Goal: Transaction & Acquisition: Purchase product/service

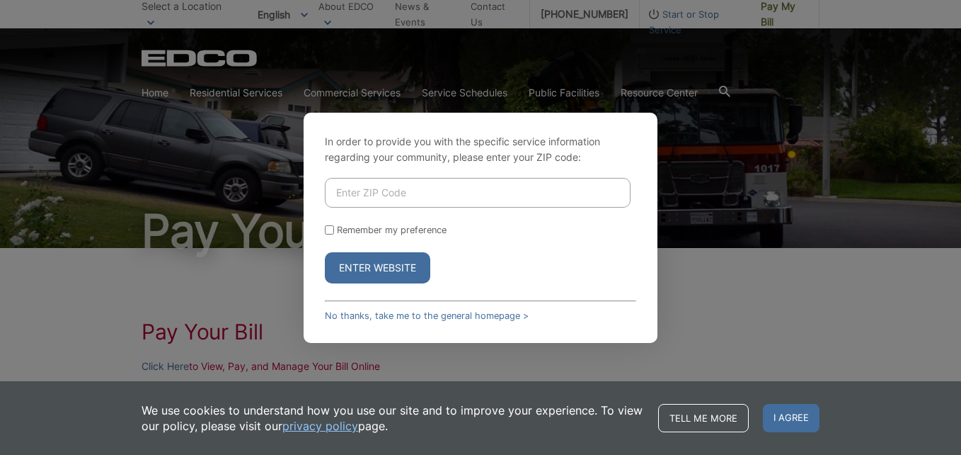
click at [421, 193] on input "Enter ZIP Code" at bounding box center [478, 193] width 306 height 30
type input "91941"
click at [324, 231] on div "In order to provide you with the specific service information regarding your co…" at bounding box center [481, 228] width 354 height 230
click at [329, 229] on input "Remember my preference" at bounding box center [329, 229] width 9 height 9
checkbox input "true"
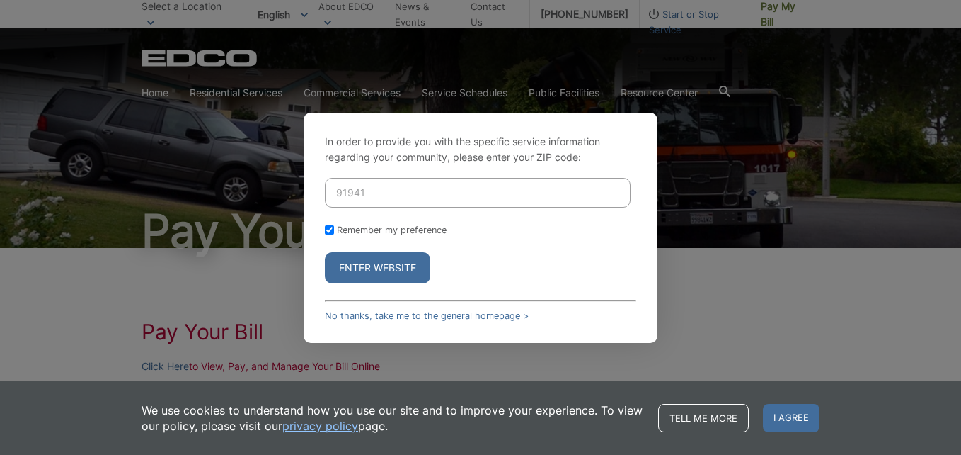
checkbox input "true"
click at [362, 255] on button "Enter Website" at bounding box center [377, 267] width 105 height 31
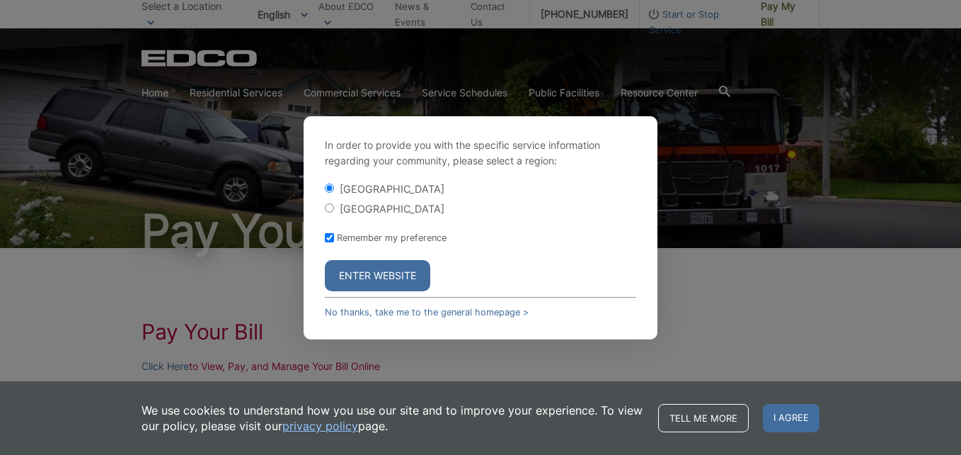
click at [366, 273] on button "Enter Website" at bounding box center [377, 275] width 105 height 31
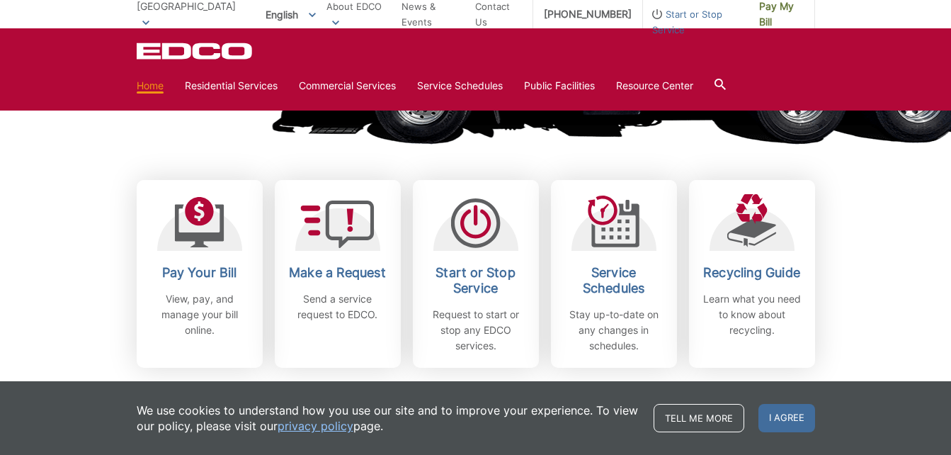
scroll to position [349, 0]
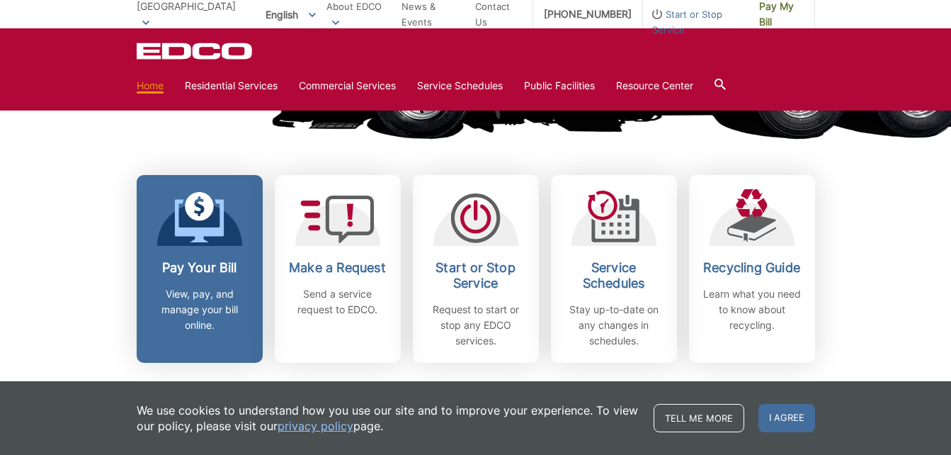
click at [224, 236] on icon at bounding box center [199, 217] width 50 height 51
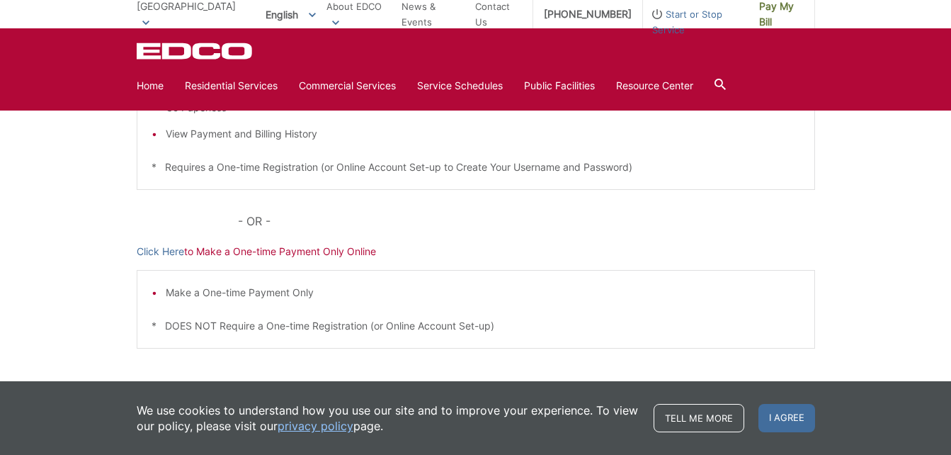
scroll to position [379, 0]
click at [135, 248] on div "Pay Your [PERSON_NAME] Here to View, Pay, and Manage Your Bill Online Make a On…" at bounding box center [475, 153] width 951 height 571
click at [146, 249] on link "Click Here" at bounding box center [160, 250] width 47 height 16
